Goal: Information Seeking & Learning: Compare options

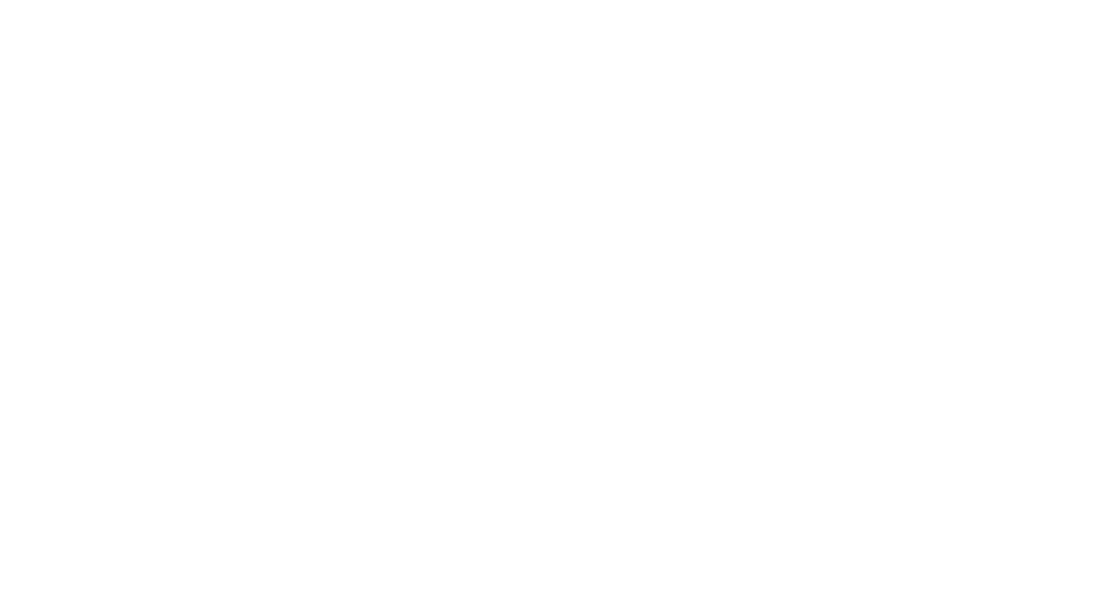
select select "Song"
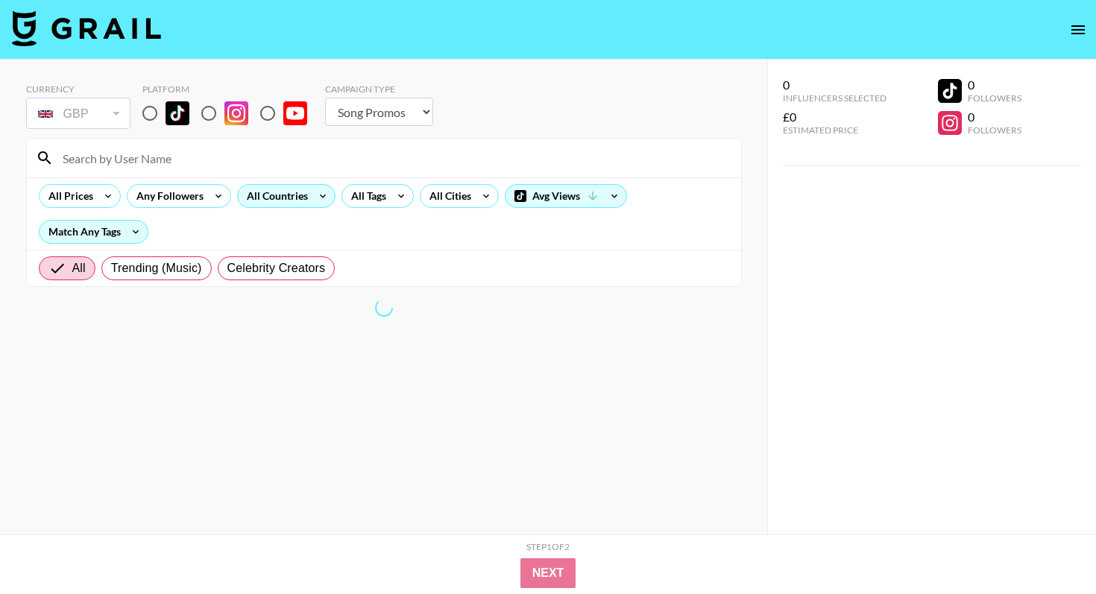
click at [311, 197] on icon at bounding box center [323, 196] width 24 height 22
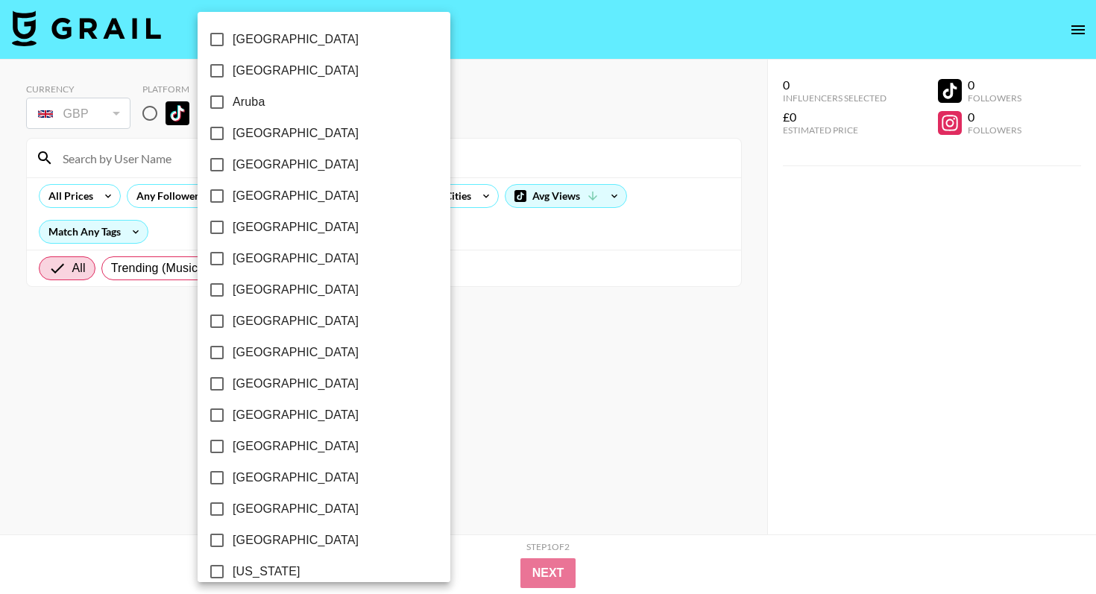
scroll to position [461, 0]
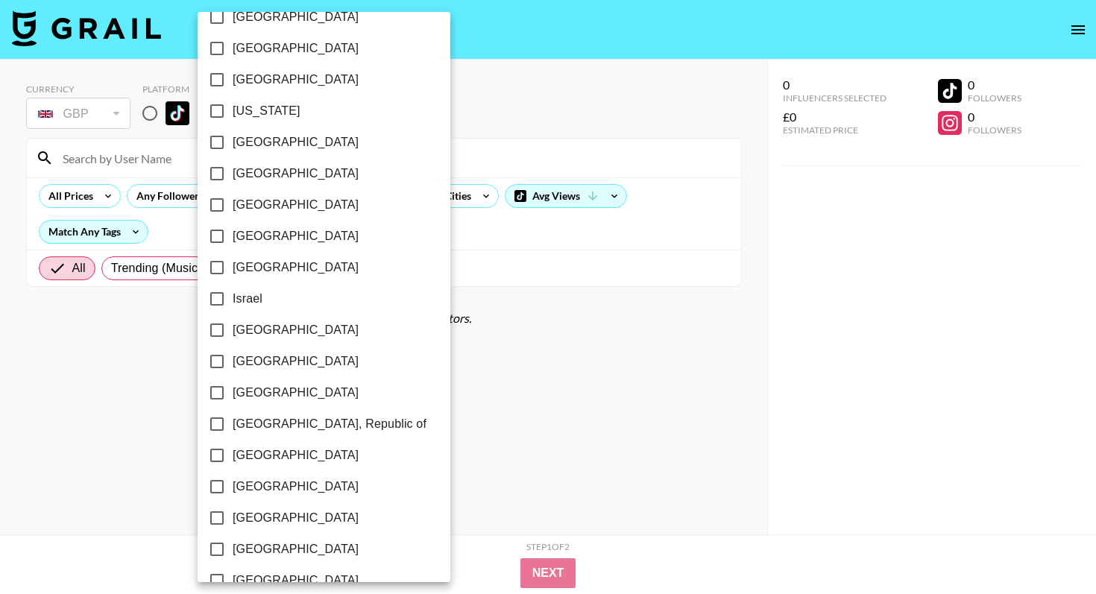
click at [255, 145] on span "[GEOGRAPHIC_DATA]" at bounding box center [296, 142] width 126 height 18
click at [233, 145] on input "[GEOGRAPHIC_DATA]" at bounding box center [216, 142] width 31 height 31
checkbox input "true"
click at [246, 77] on span "[GEOGRAPHIC_DATA]" at bounding box center [293, 80] width 126 height 18
click at [230, 77] on input "[GEOGRAPHIC_DATA]" at bounding box center [214, 79] width 31 height 31
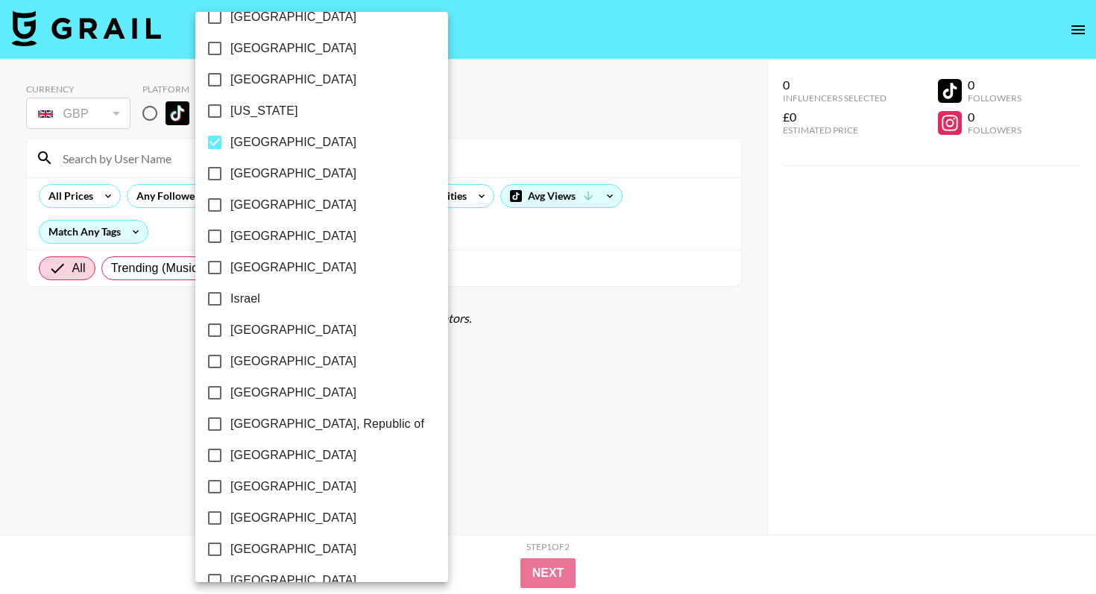
checkbox input "true"
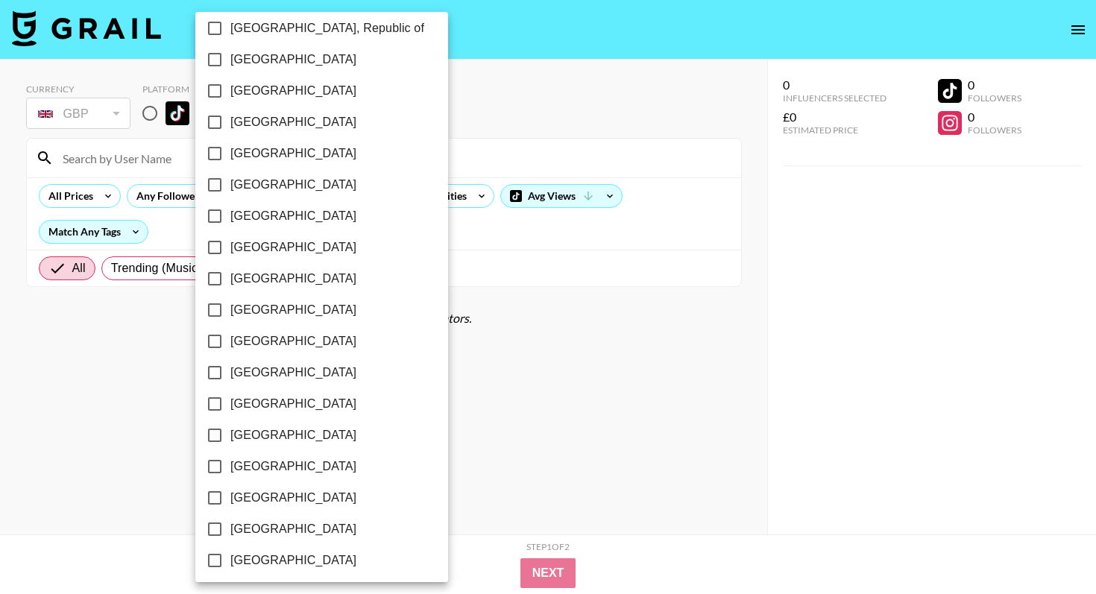
scroll to position [1144, 0]
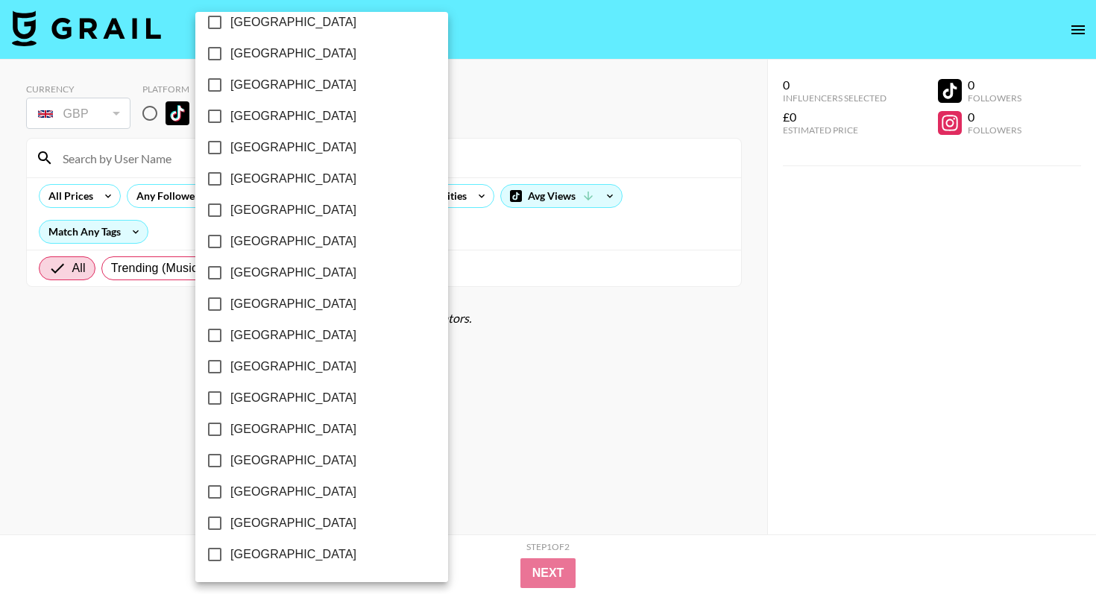
click at [288, 488] on span "[GEOGRAPHIC_DATA]" at bounding box center [293, 492] width 126 height 18
click at [230, 488] on input "[GEOGRAPHIC_DATA]" at bounding box center [214, 491] width 31 height 31
checkbox input "true"
click at [474, 238] on div at bounding box center [548, 297] width 1096 height 594
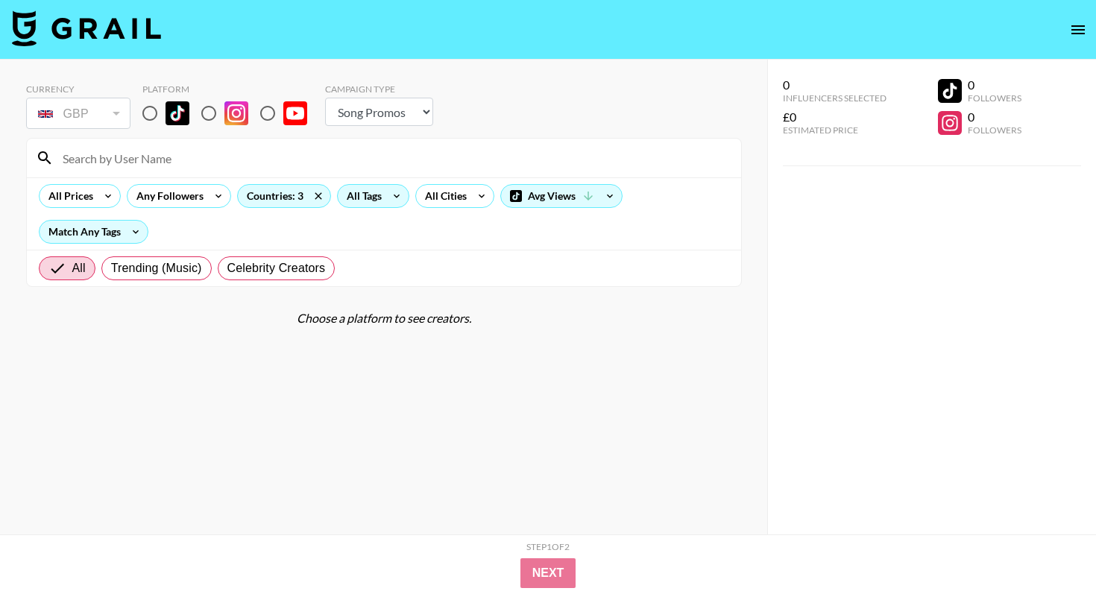
click at [346, 192] on div "All Tags" at bounding box center [361, 196] width 47 height 22
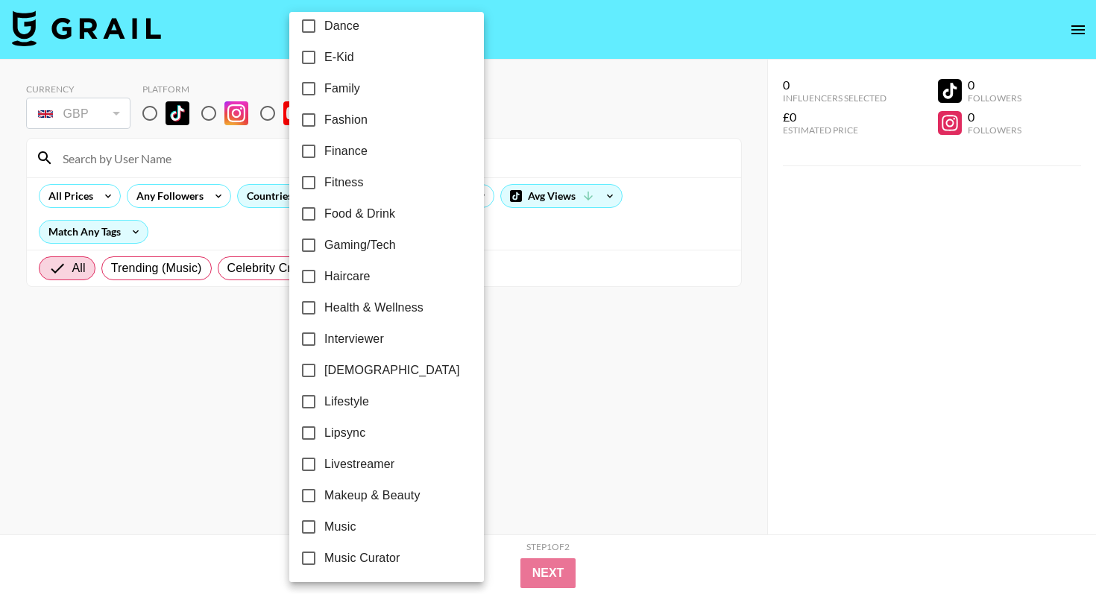
scroll to position [402, 0]
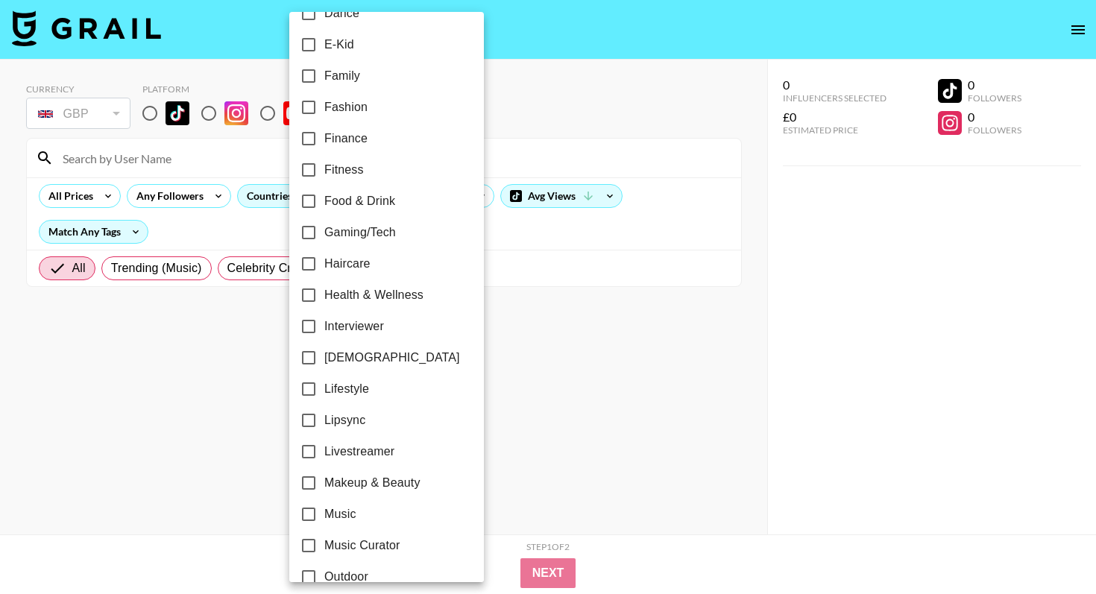
click at [343, 420] on span "Lipsync" at bounding box center [344, 421] width 41 height 18
click at [324, 420] on input "Lipsync" at bounding box center [308, 420] width 31 height 31
checkbox input "true"
click at [212, 347] on div at bounding box center [548, 297] width 1096 height 594
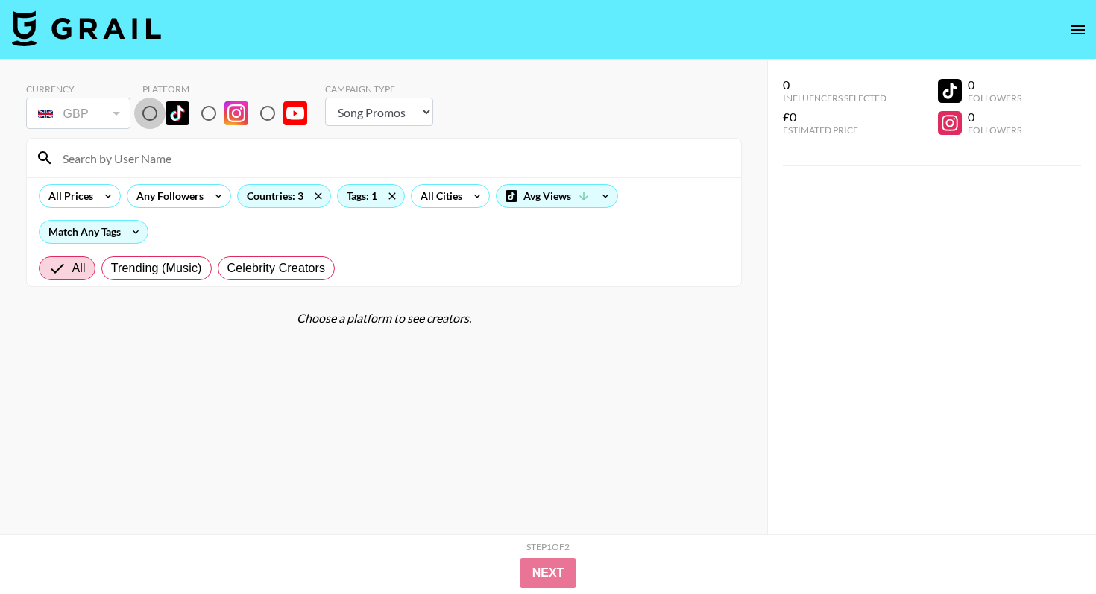
click at [164, 116] on input "radio" at bounding box center [149, 113] width 31 height 31
radio input "true"
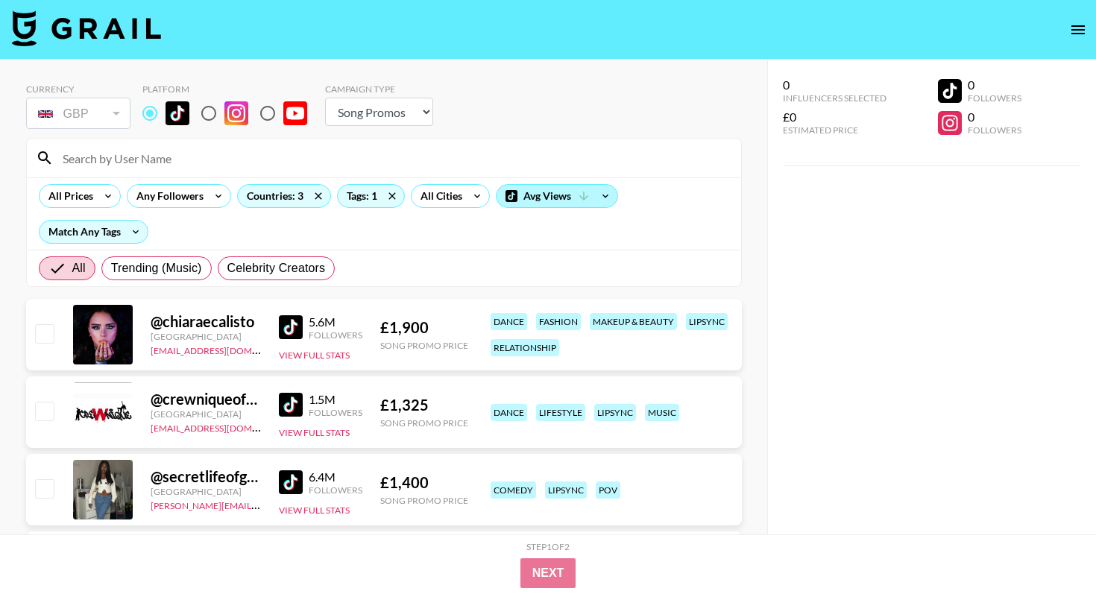
click at [524, 198] on div "Avg Views" at bounding box center [556, 196] width 121 height 22
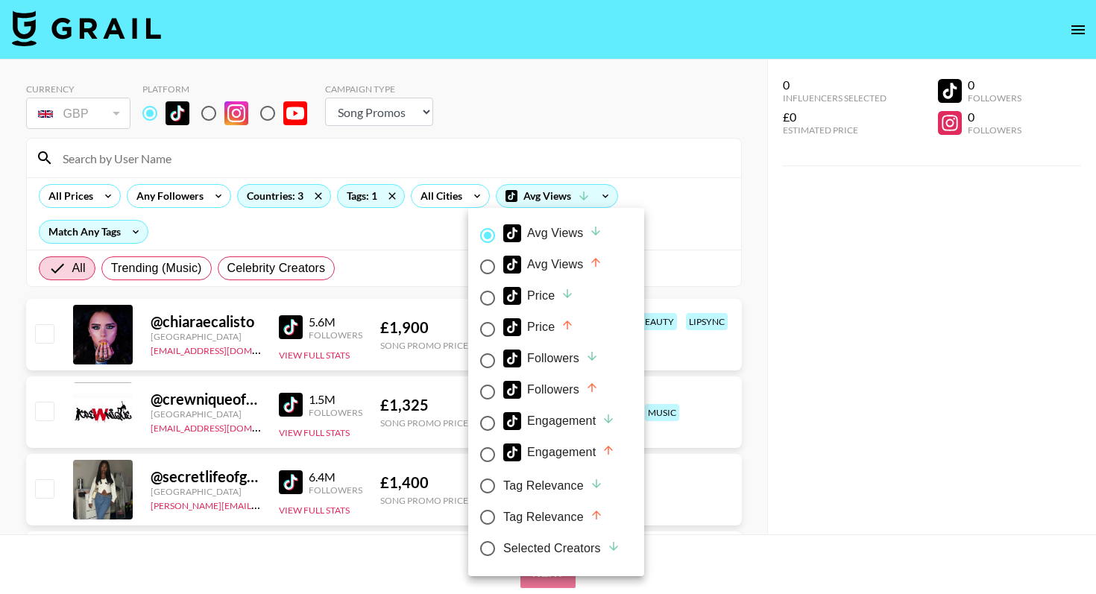
click at [4, 393] on div at bounding box center [548, 297] width 1096 height 594
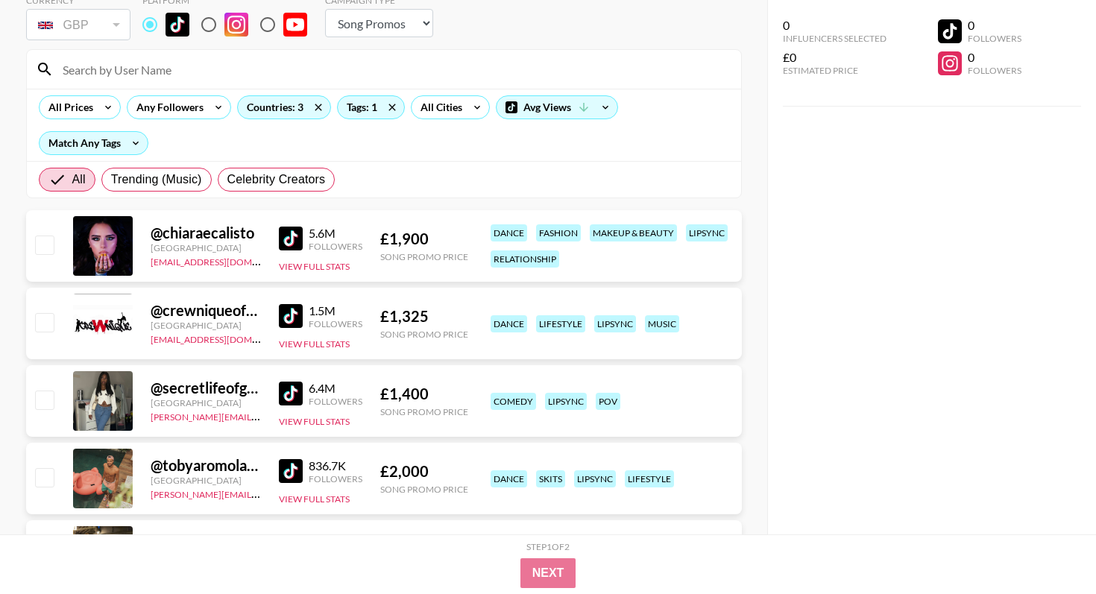
scroll to position [238, 0]
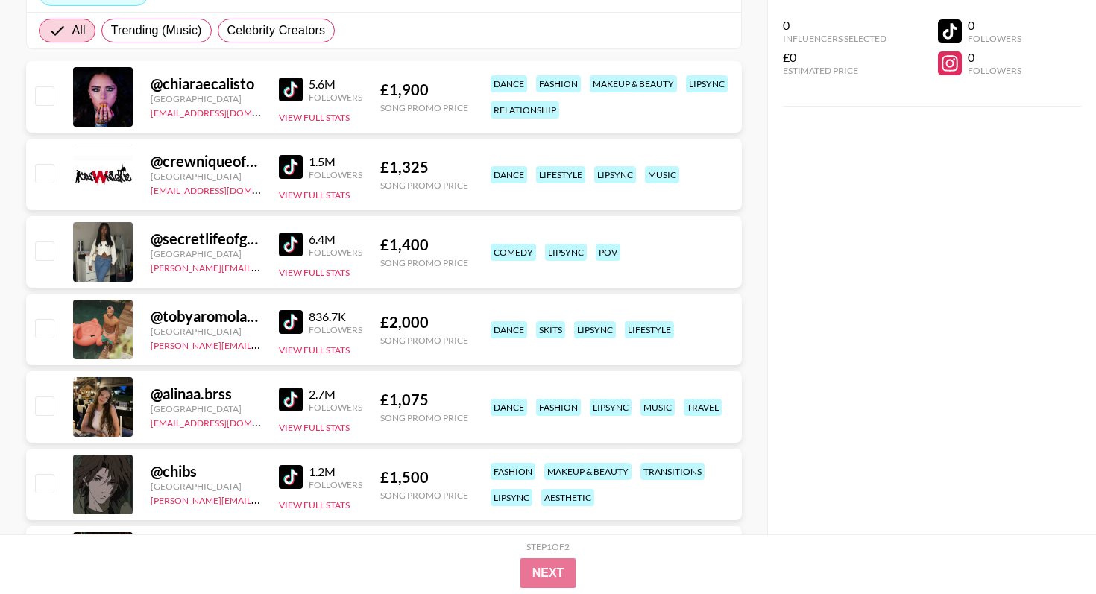
click at [294, 92] on img at bounding box center [291, 90] width 24 height 24
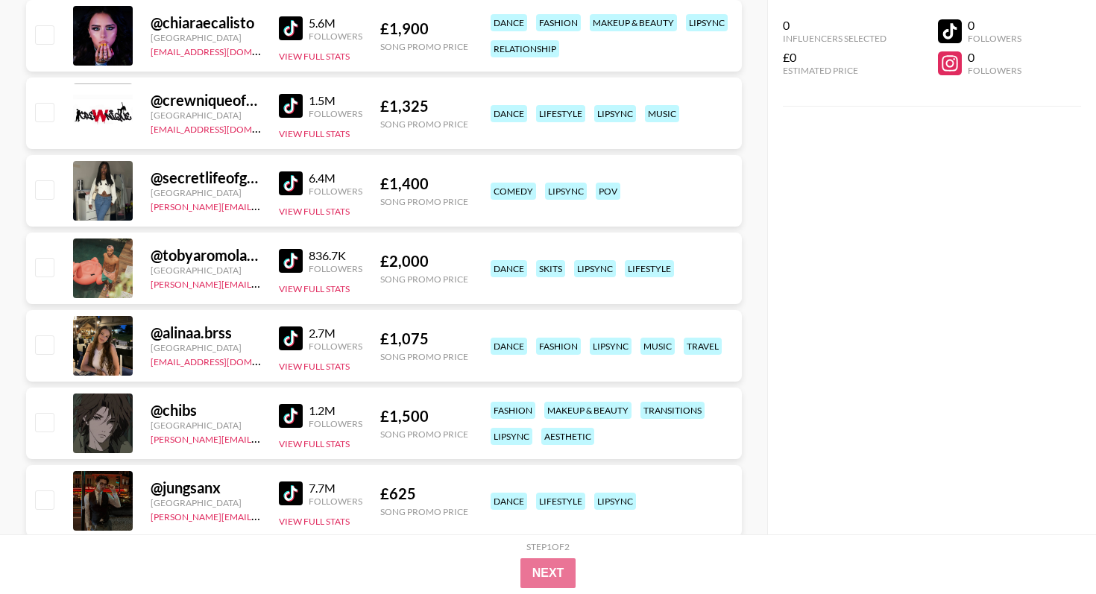
scroll to position [301, 0]
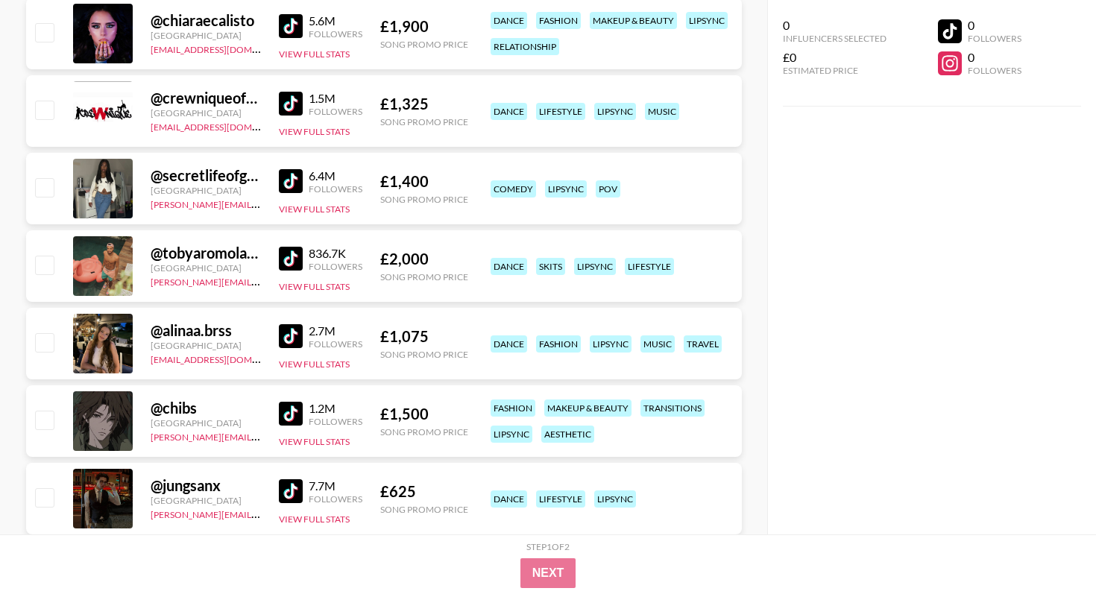
click at [303, 346] on link at bounding box center [294, 336] width 30 height 24
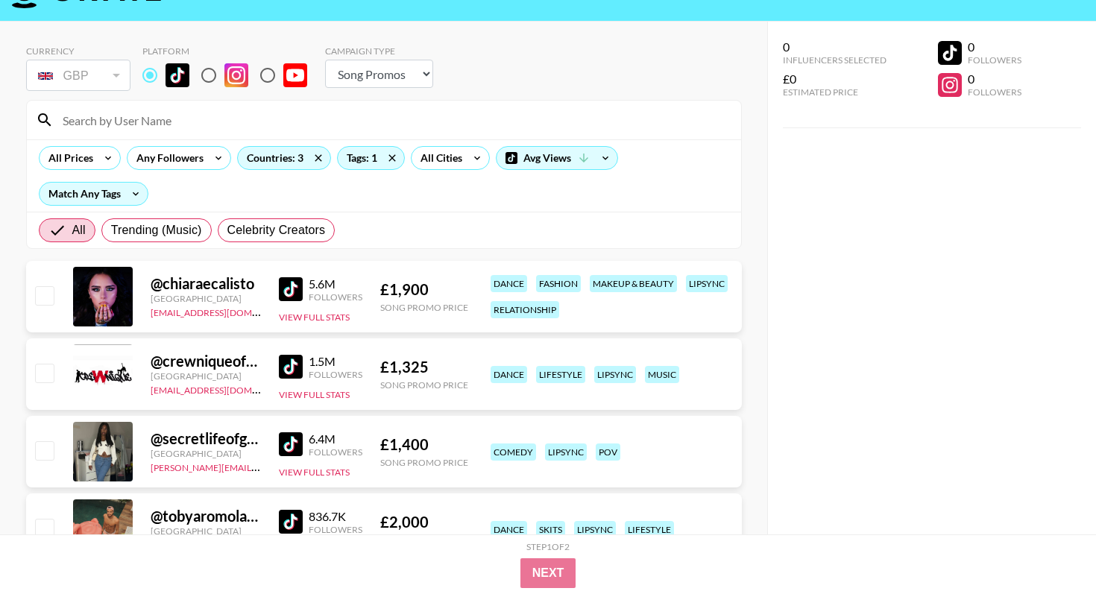
scroll to position [0, 0]
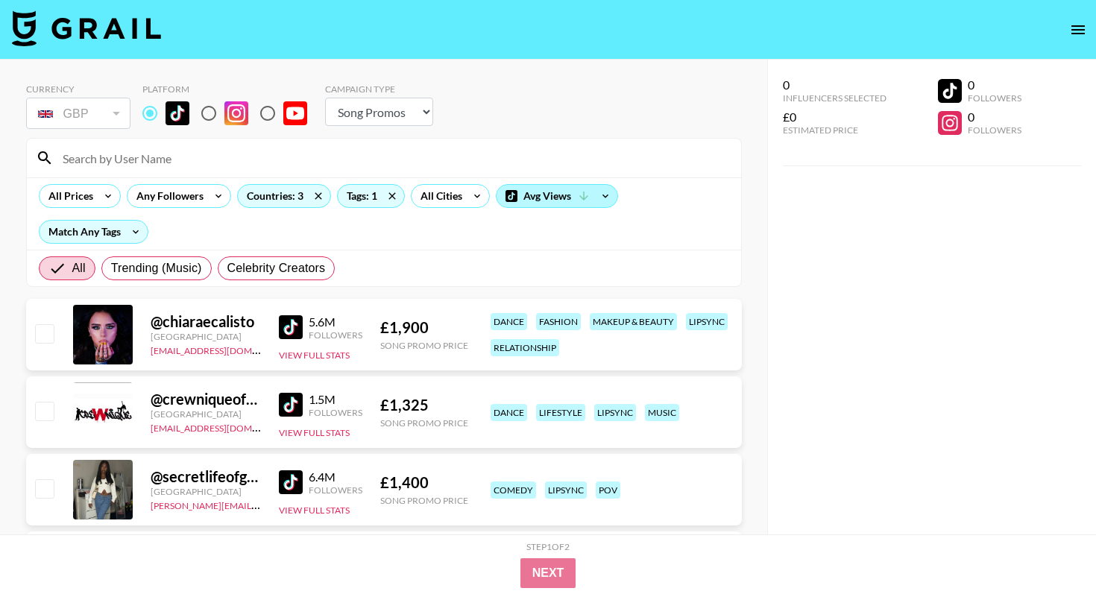
click at [576, 199] on div "Avg Views" at bounding box center [556, 196] width 121 height 22
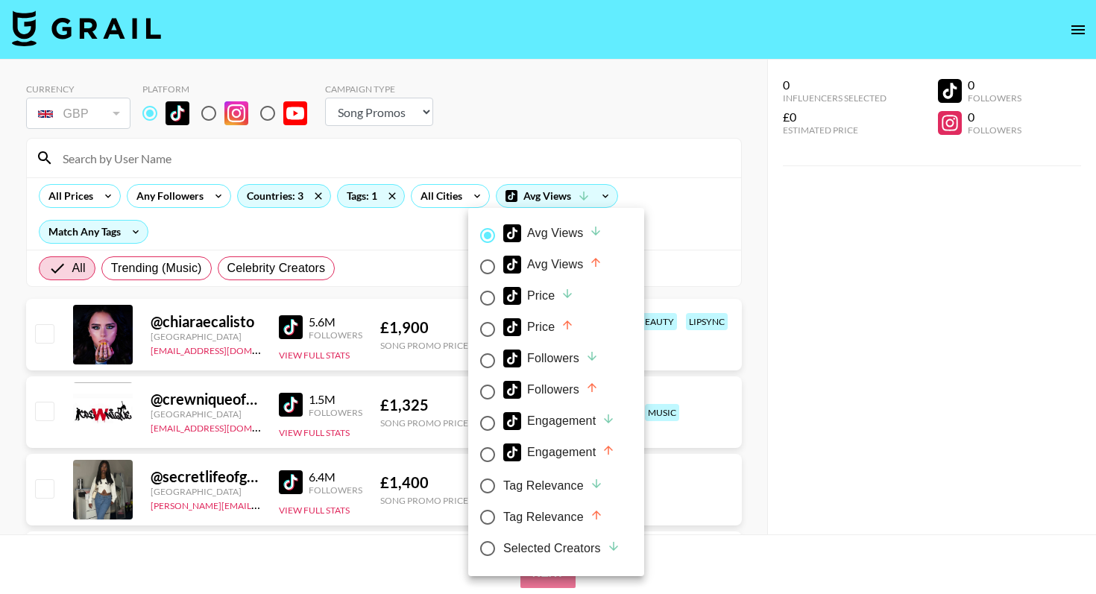
click at [568, 359] on div "Followers" at bounding box center [550, 359] width 95 height 18
click at [503, 359] on input "Followers" at bounding box center [487, 360] width 31 height 31
radio input "true"
radio input "false"
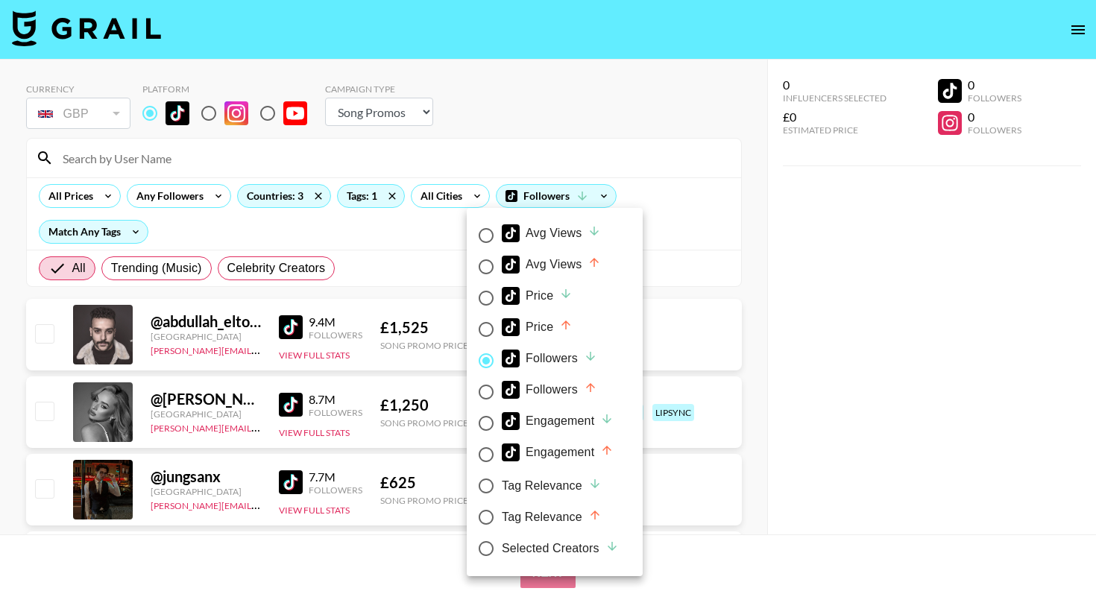
click at [402, 273] on div at bounding box center [548, 297] width 1096 height 594
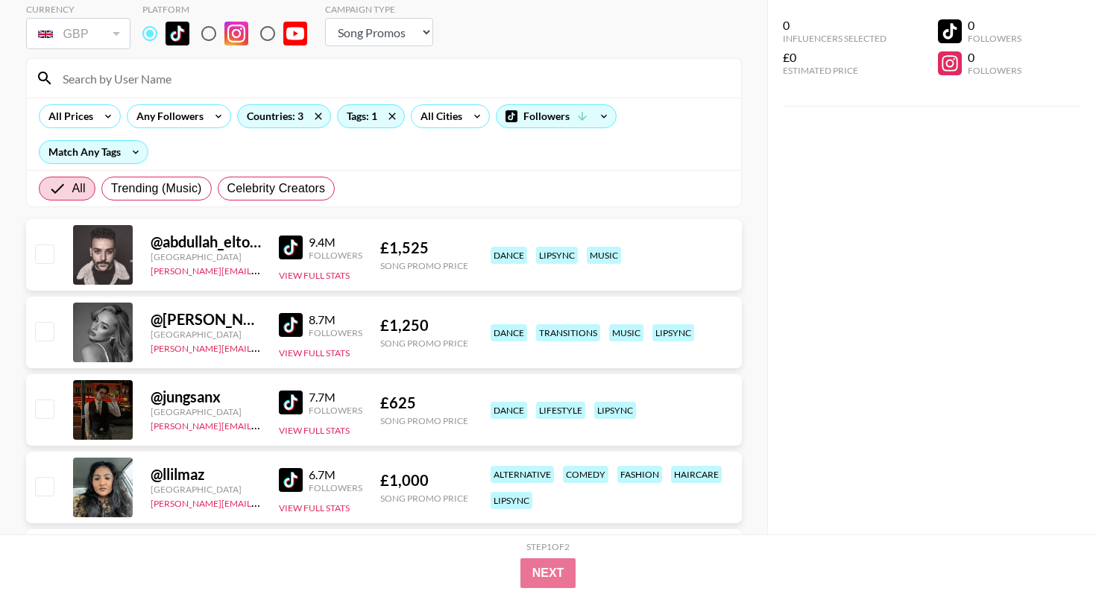
scroll to position [142, 0]
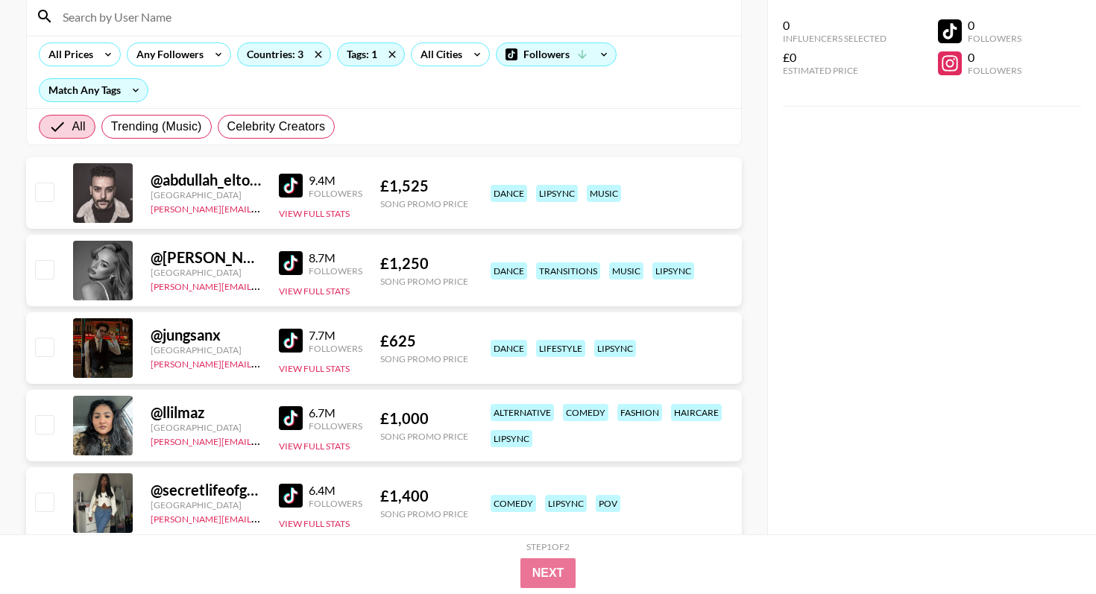
click at [291, 187] on img at bounding box center [291, 186] width 24 height 24
click at [294, 265] on img at bounding box center [291, 263] width 24 height 24
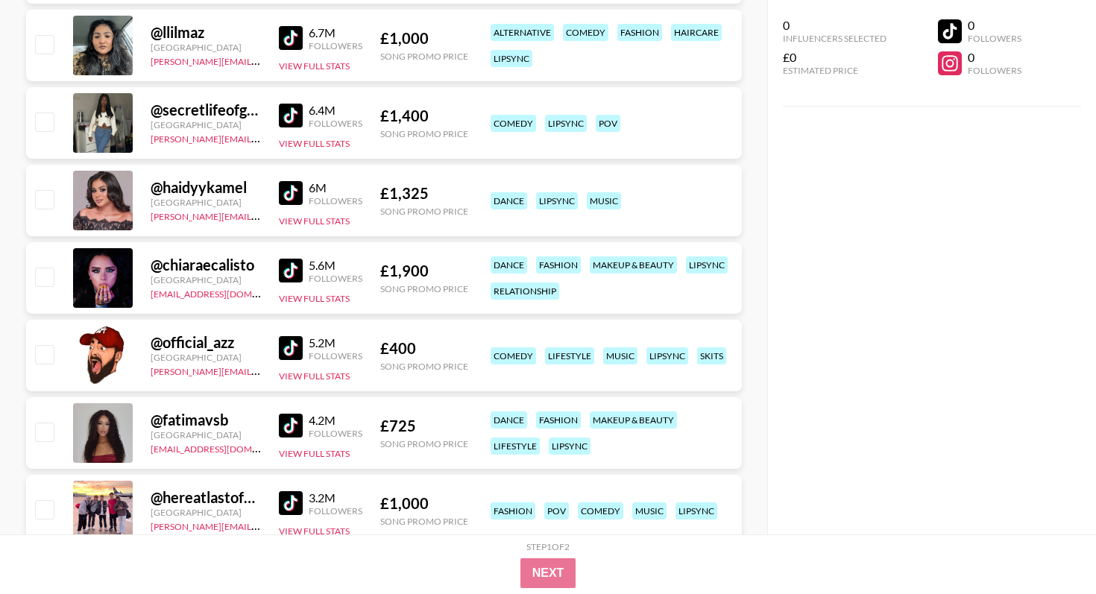
scroll to position [628, 0]
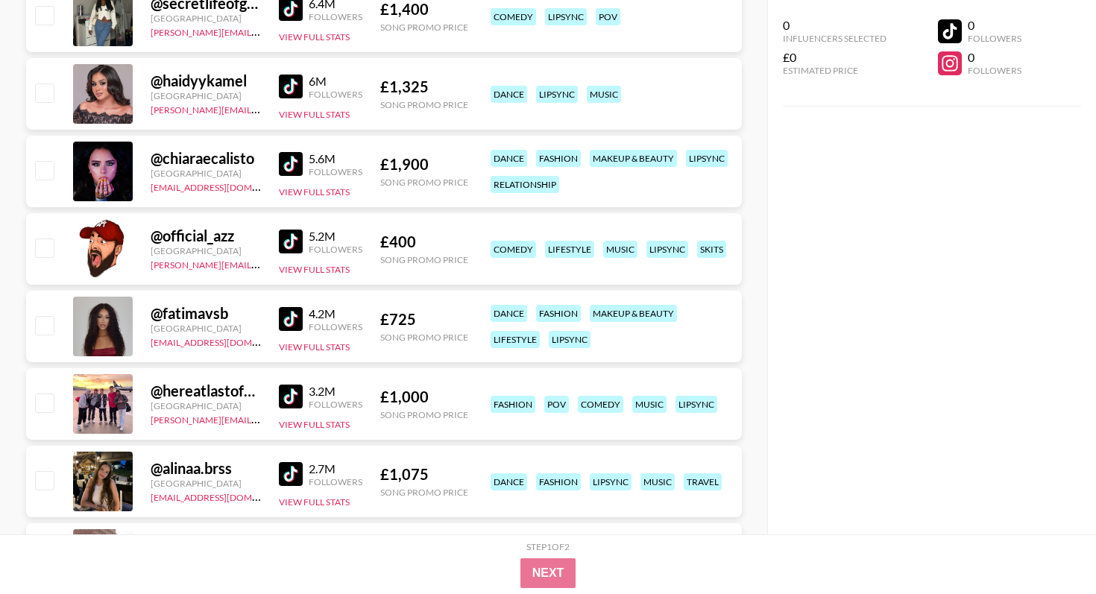
click at [292, 316] on img at bounding box center [291, 319] width 24 height 24
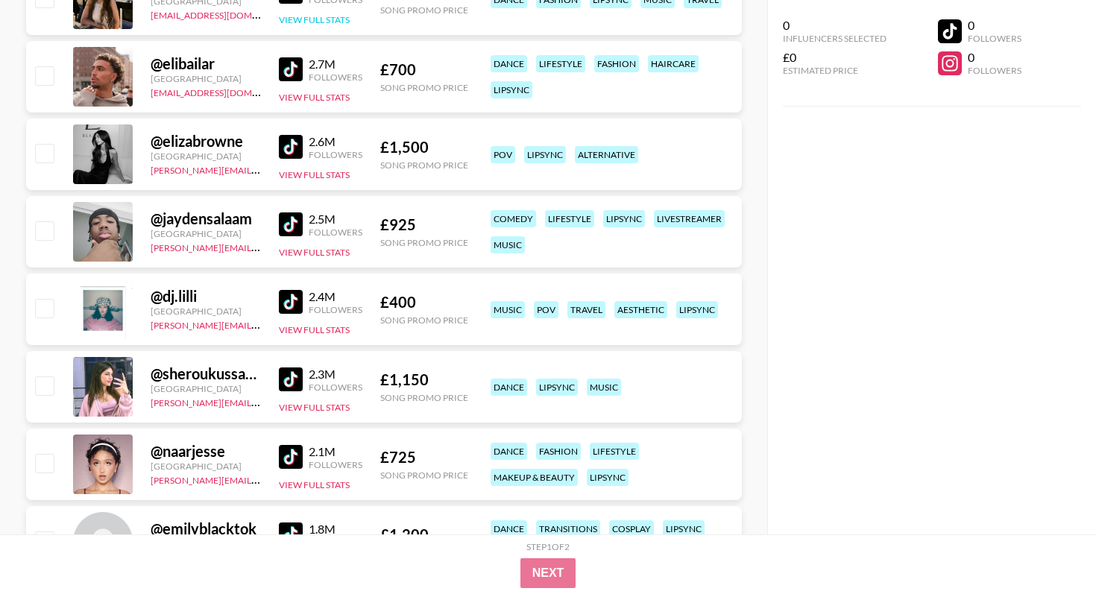
scroll to position [1135, 0]
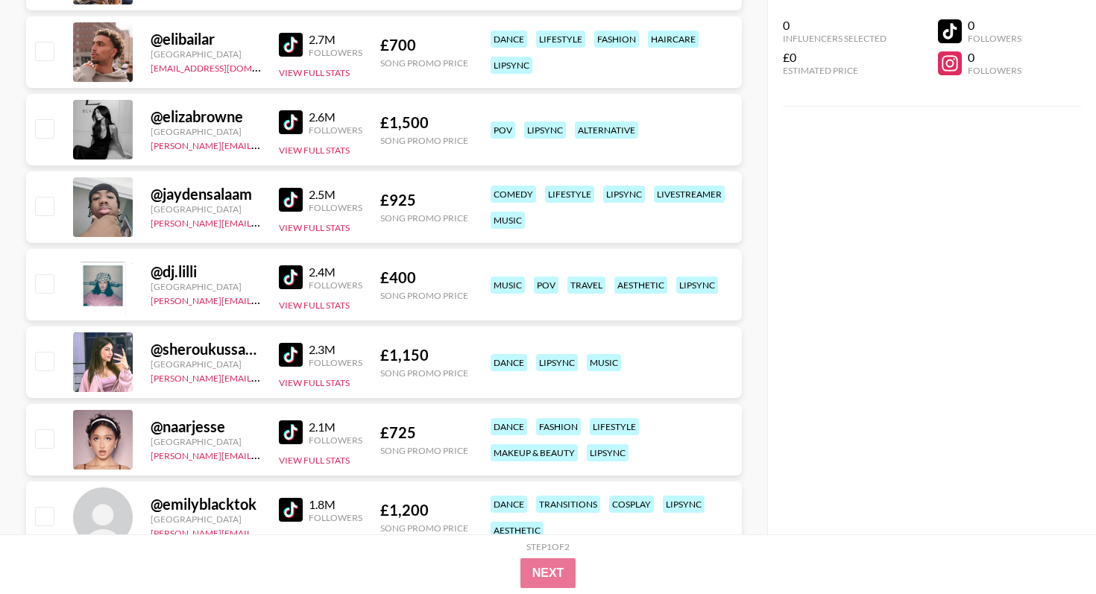
click at [288, 129] on img at bounding box center [291, 122] width 24 height 24
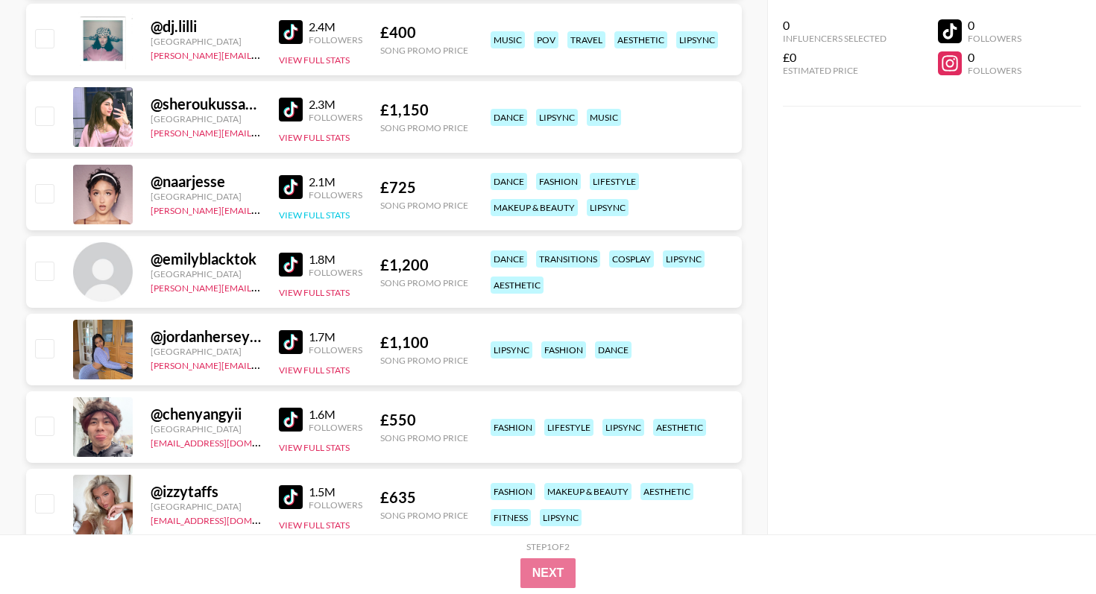
scroll to position [1383, 0]
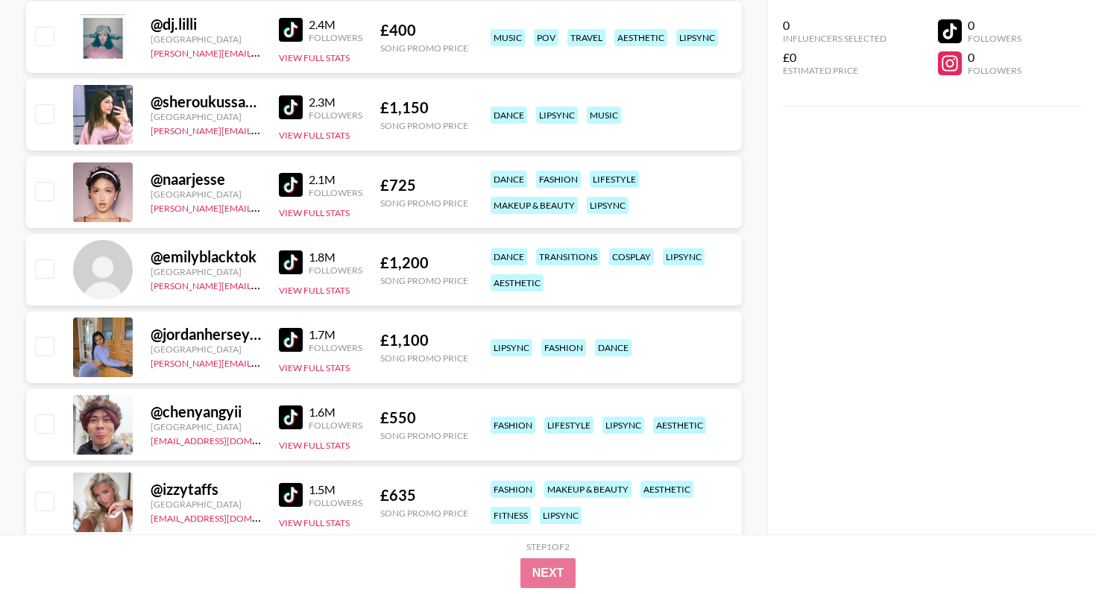
click at [272, 343] on div "@ jordanherseyyy [GEOGRAPHIC_DATA] [PERSON_NAME][EMAIL_ADDRESS][DOMAIN_NAME] 1.…" at bounding box center [384, 348] width 716 height 72
click at [289, 342] on img at bounding box center [291, 340] width 24 height 24
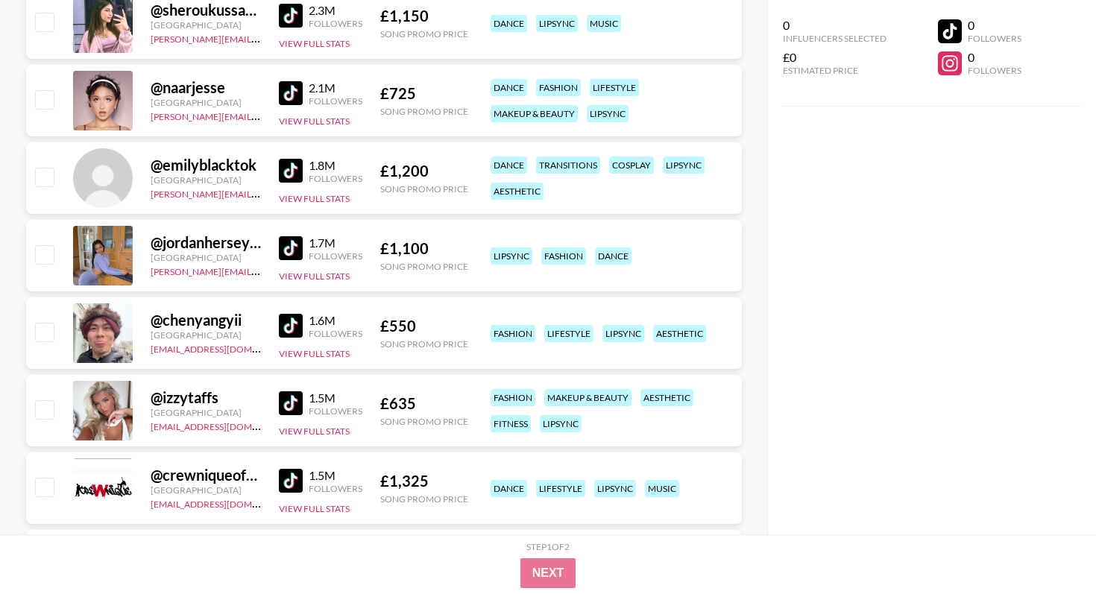
scroll to position [1590, 0]
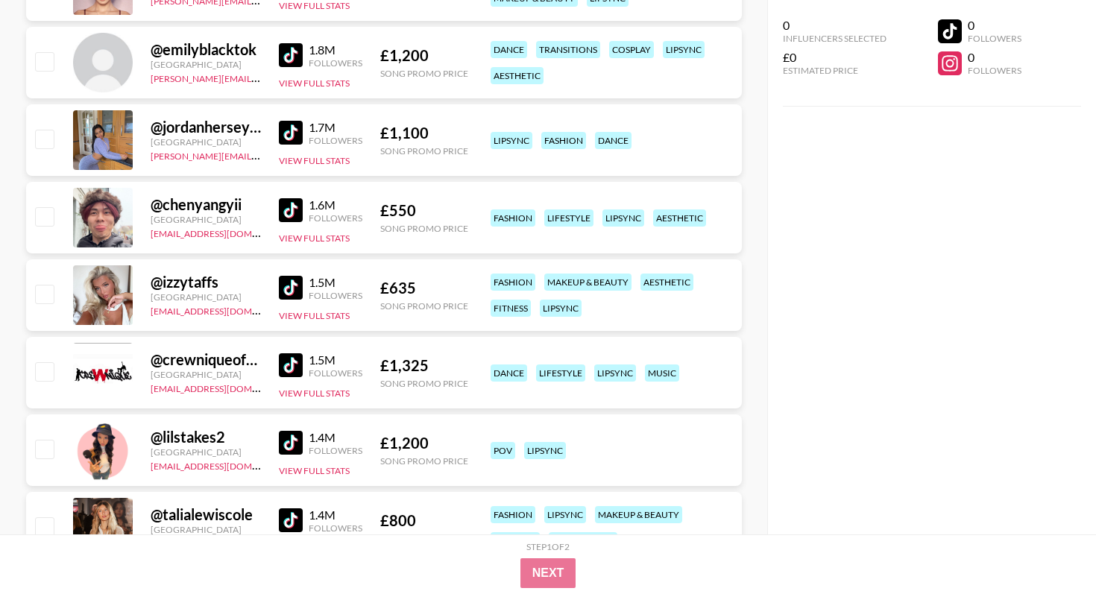
click at [300, 291] on img at bounding box center [291, 288] width 24 height 24
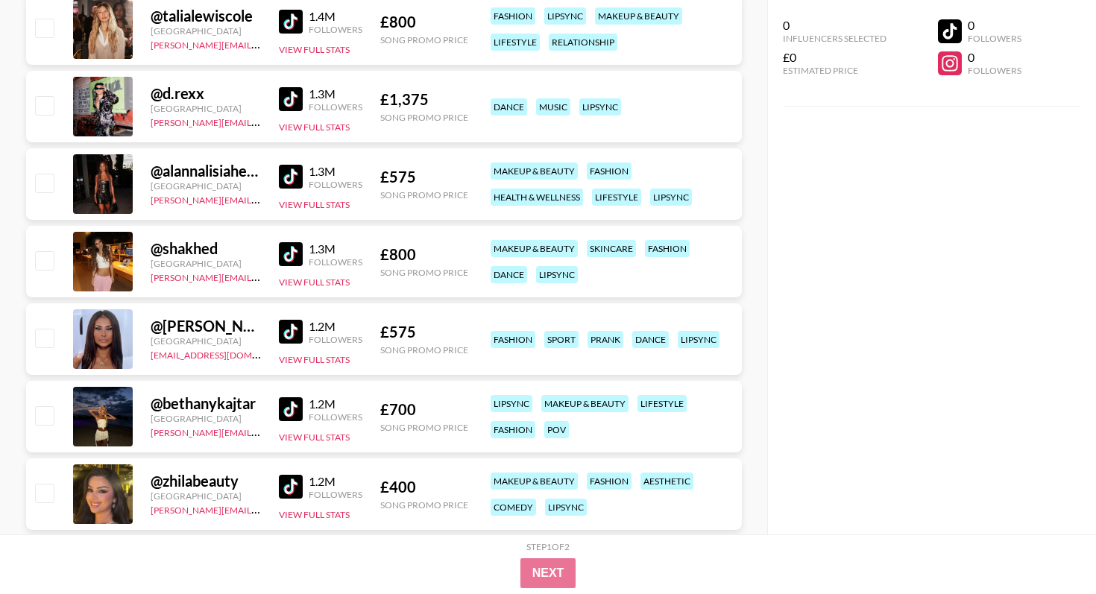
scroll to position [2103, 0]
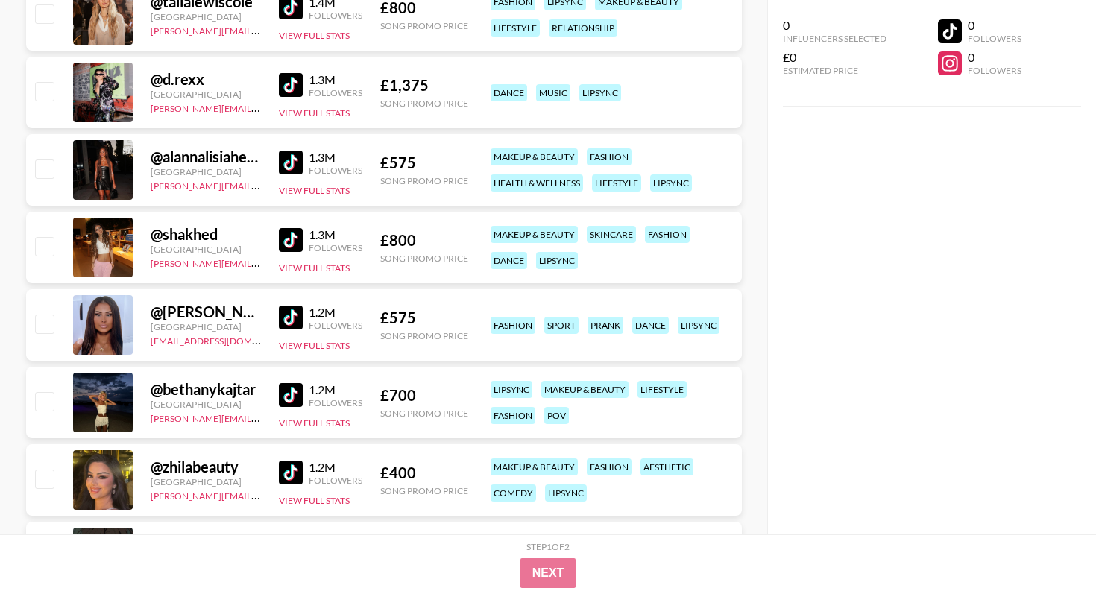
click at [293, 394] on img at bounding box center [291, 395] width 24 height 24
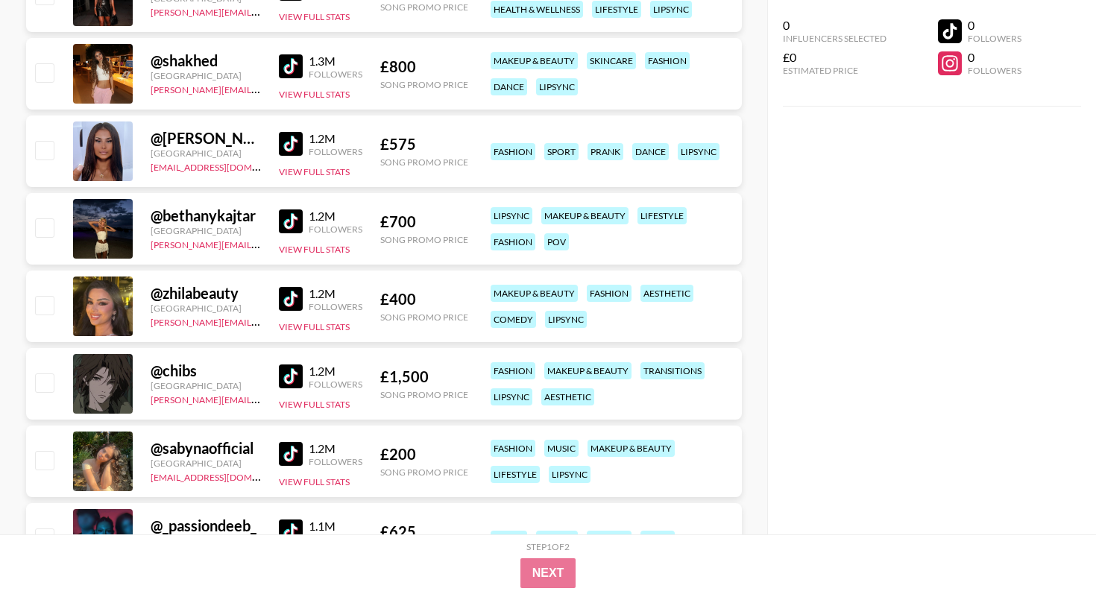
scroll to position [2561, 0]
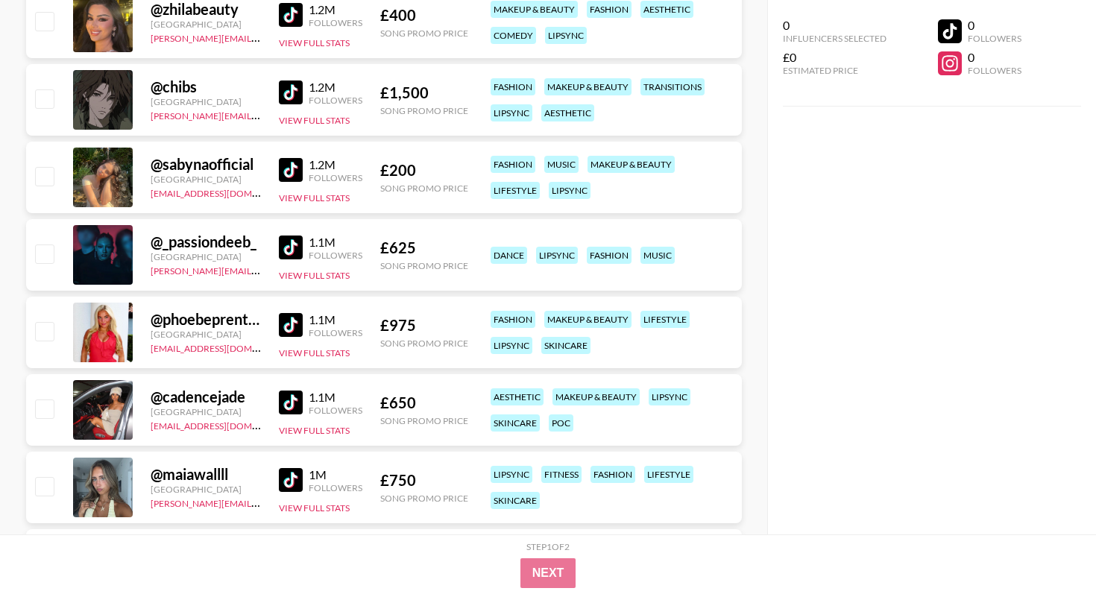
click at [289, 400] on img at bounding box center [291, 403] width 24 height 24
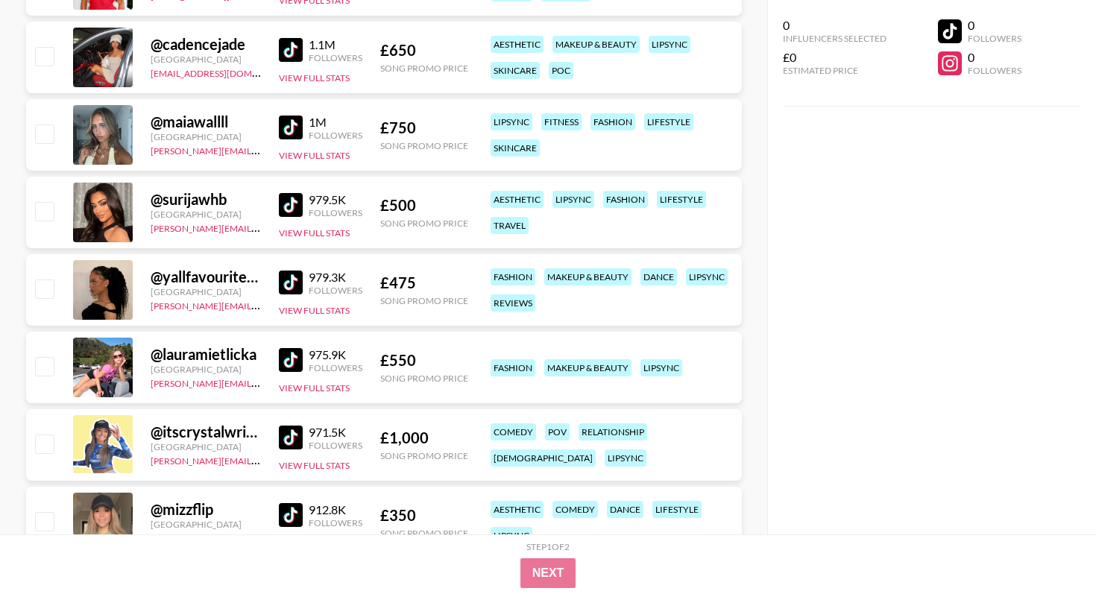
scroll to position [2944, 0]
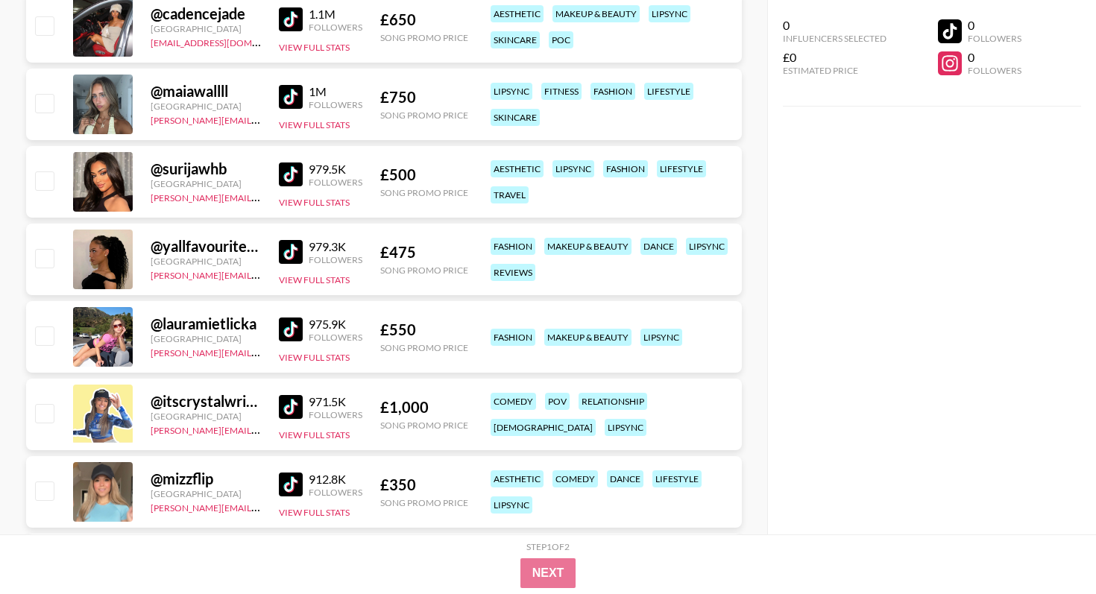
click at [292, 252] on img at bounding box center [291, 252] width 24 height 24
click at [297, 254] on img at bounding box center [291, 252] width 24 height 24
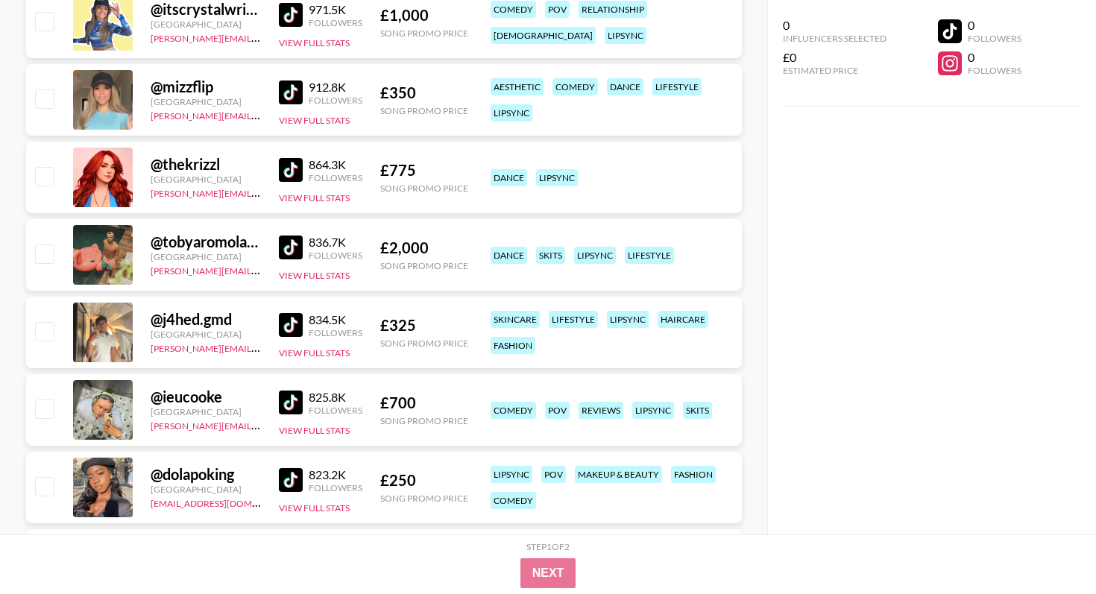
scroll to position [3522, 0]
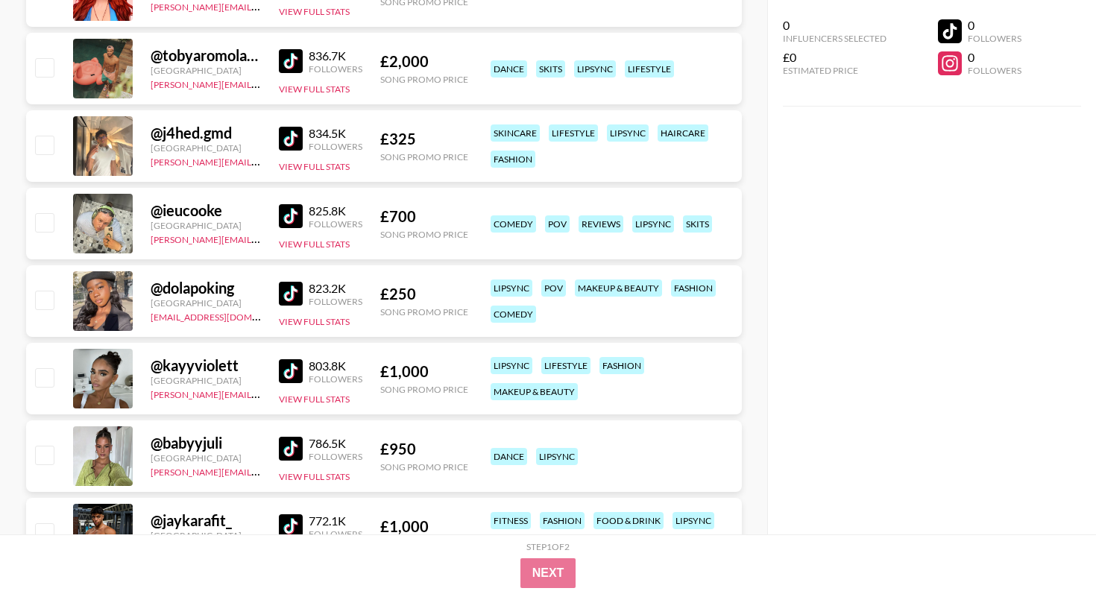
click at [285, 288] on img at bounding box center [291, 294] width 24 height 24
